Goal: Information Seeking & Learning: Learn about a topic

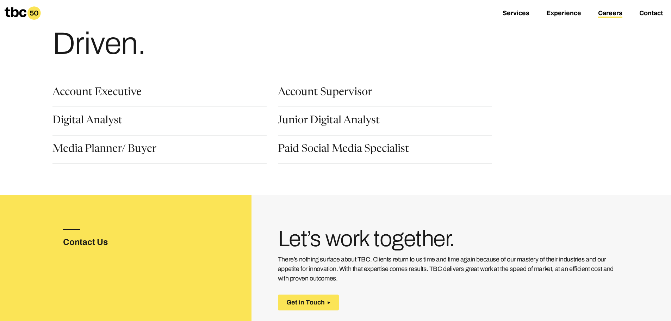
scroll to position [35, 0]
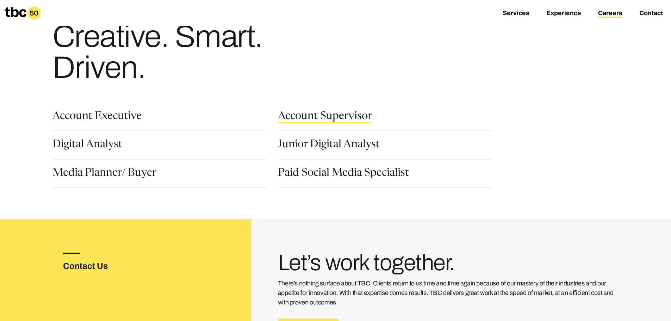
drag, startPoint x: 308, startPoint y: 115, endPoint x: 316, endPoint y: 118, distance: 7.8
click at [309, 116] on link "Account Supervisor" at bounding box center [325, 117] width 94 height 12
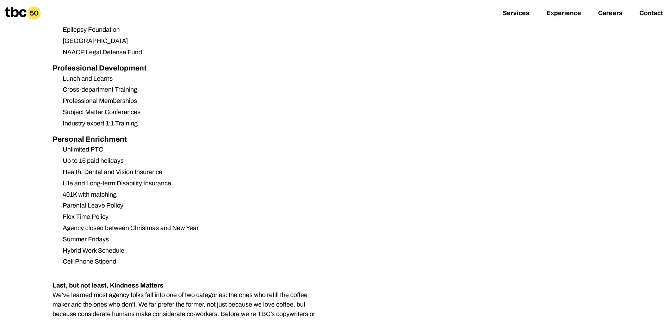
scroll to position [740, 0]
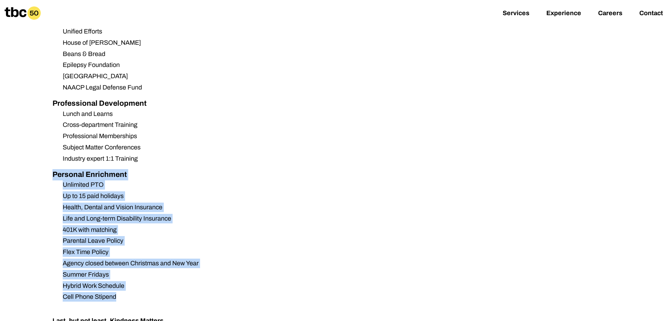
drag, startPoint x: 52, startPoint y: 152, endPoint x: 141, endPoint y: 276, distance: 152.0
click at [141, 276] on div "It’s not by accident that over 50% of our team has been at [GEOGRAPHIC_DATA] fo…" at bounding box center [188, 83] width 271 height 580
copy div "Personal Enrichment Unlimited PTO Up to 15 paid holidays Health, Dental and Vis…"
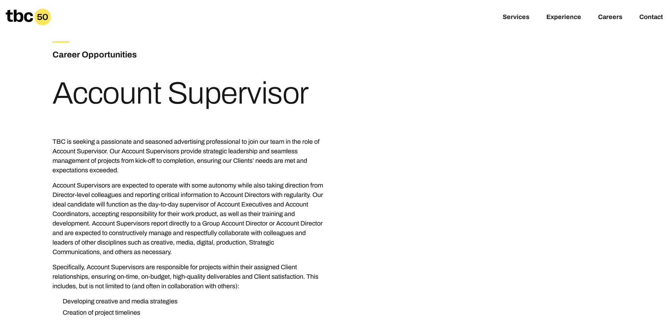
scroll to position [0, 0]
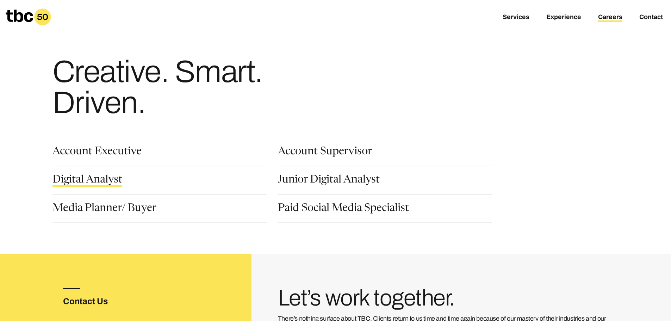
click at [92, 182] on link "Digital Analyst" at bounding box center [88, 181] width 70 height 12
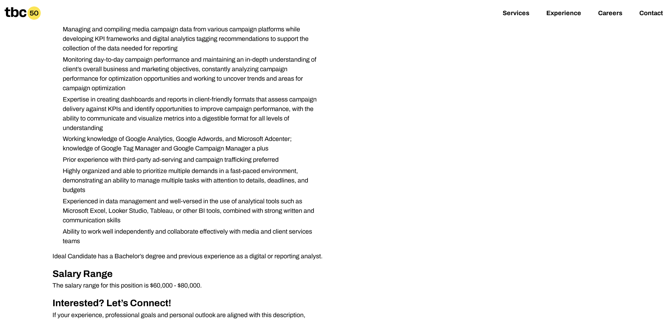
scroll to position [70, 0]
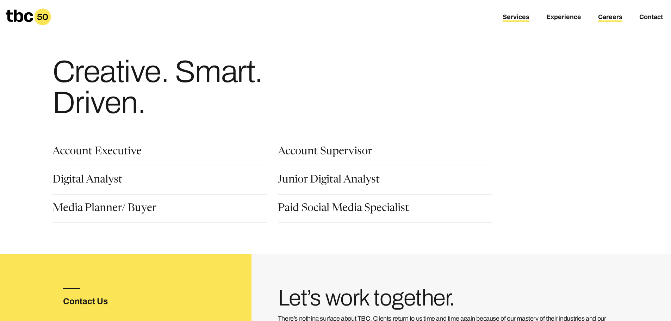
click at [518, 18] on link "Services" at bounding box center [516, 17] width 27 height 8
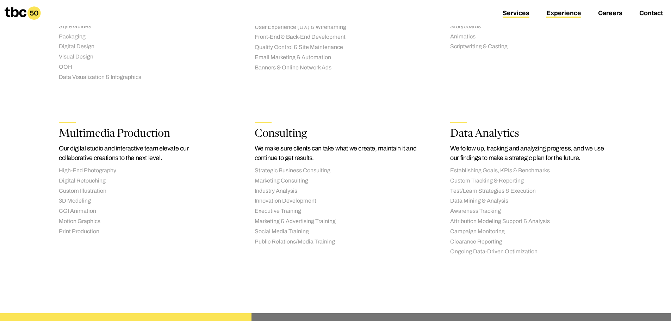
scroll to position [987, 0]
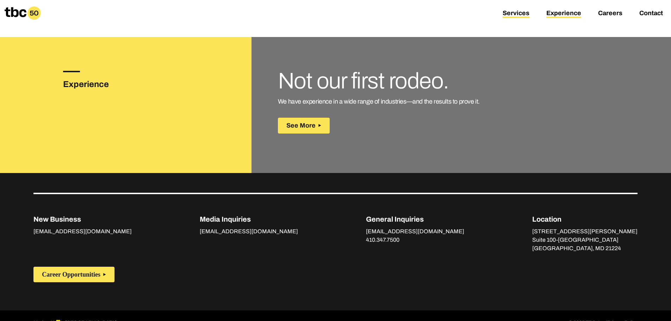
click at [566, 13] on link "Experience" at bounding box center [564, 14] width 35 height 8
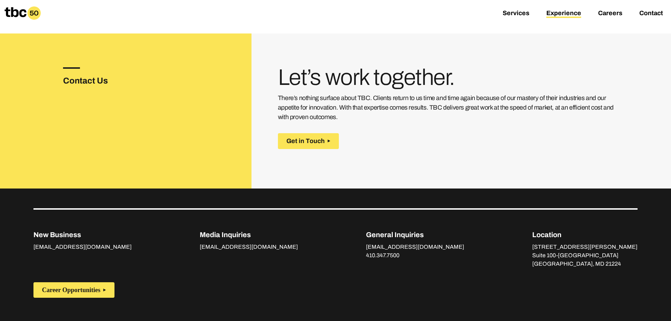
scroll to position [1234, 0]
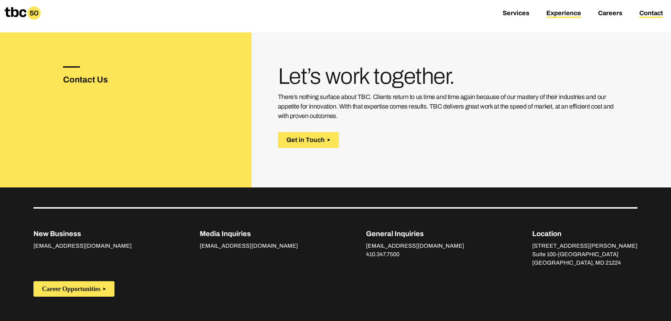
click at [648, 13] on link "Contact" at bounding box center [652, 14] width 24 height 8
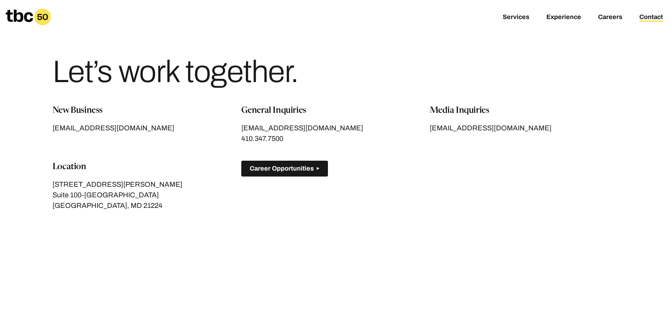
click at [275, 171] on span "Career Opportunities" at bounding box center [282, 168] width 64 height 7
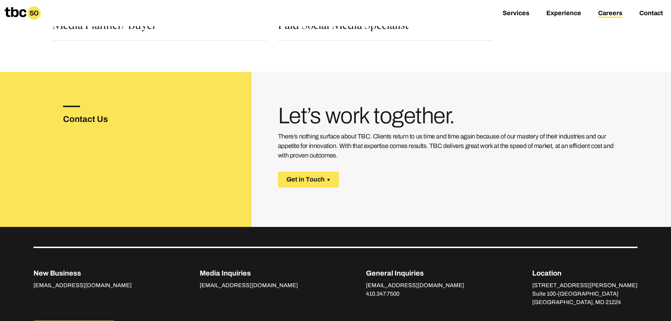
scroll to position [75, 0]
